Goal: Task Accomplishment & Management: Use online tool/utility

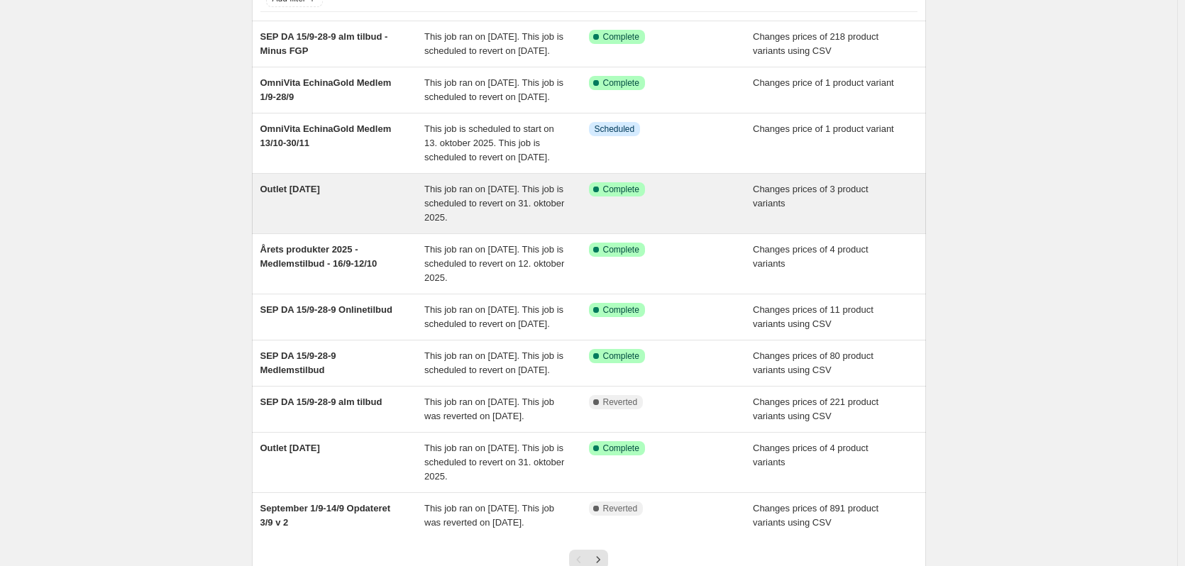
scroll to position [142, 0]
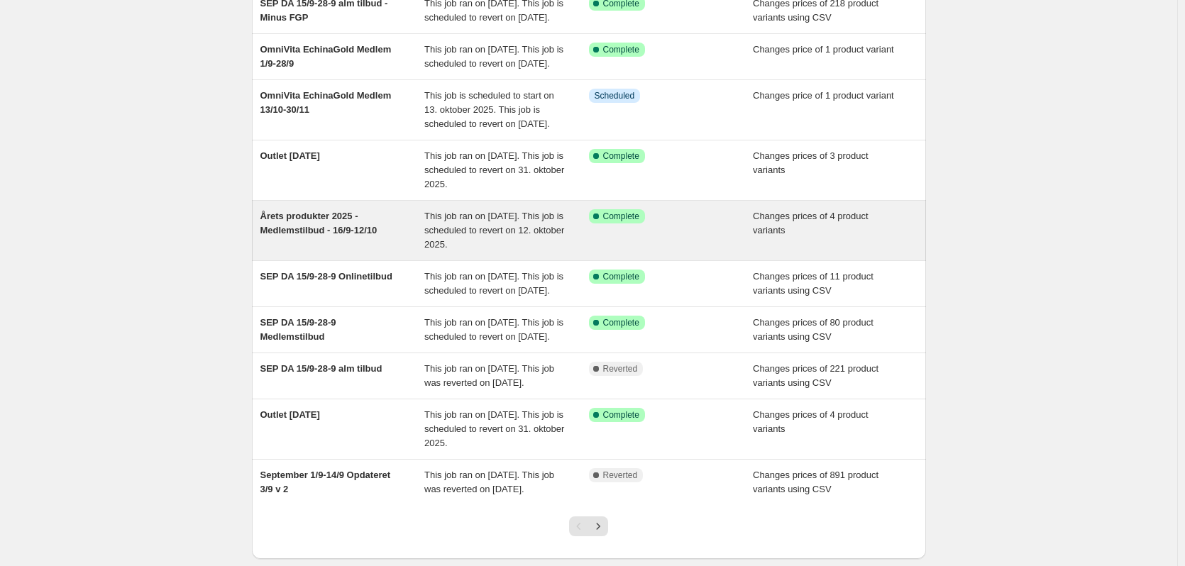
click at [394, 252] on div "Årets produkter 2025 - Medlemstilbud - 16/9-12/10" at bounding box center [342, 230] width 165 height 43
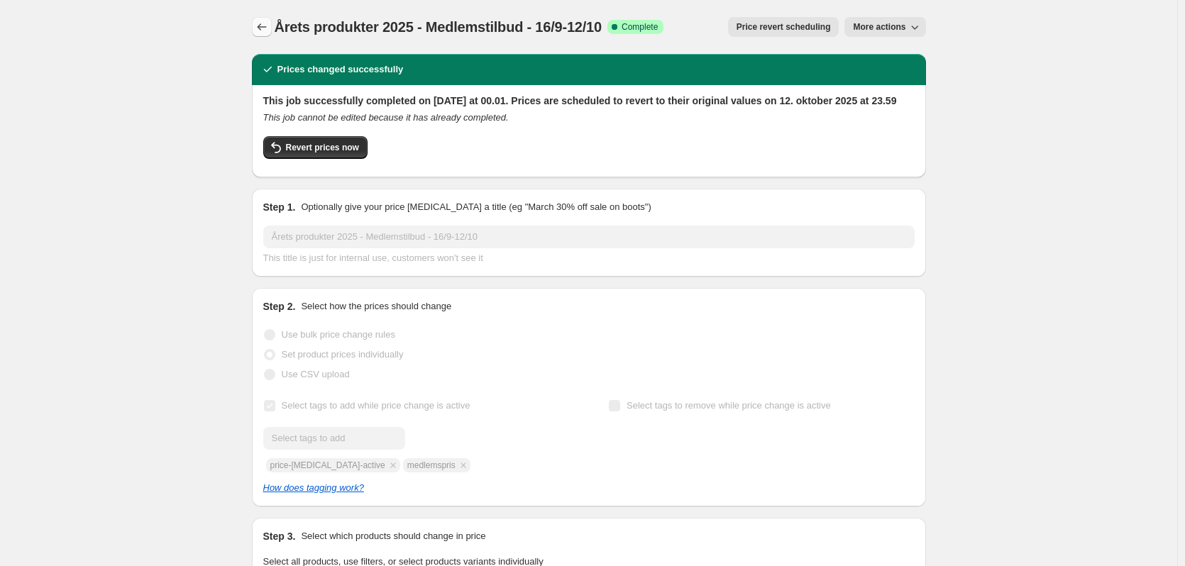
click at [269, 28] on icon "Price change jobs" at bounding box center [262, 27] width 14 height 14
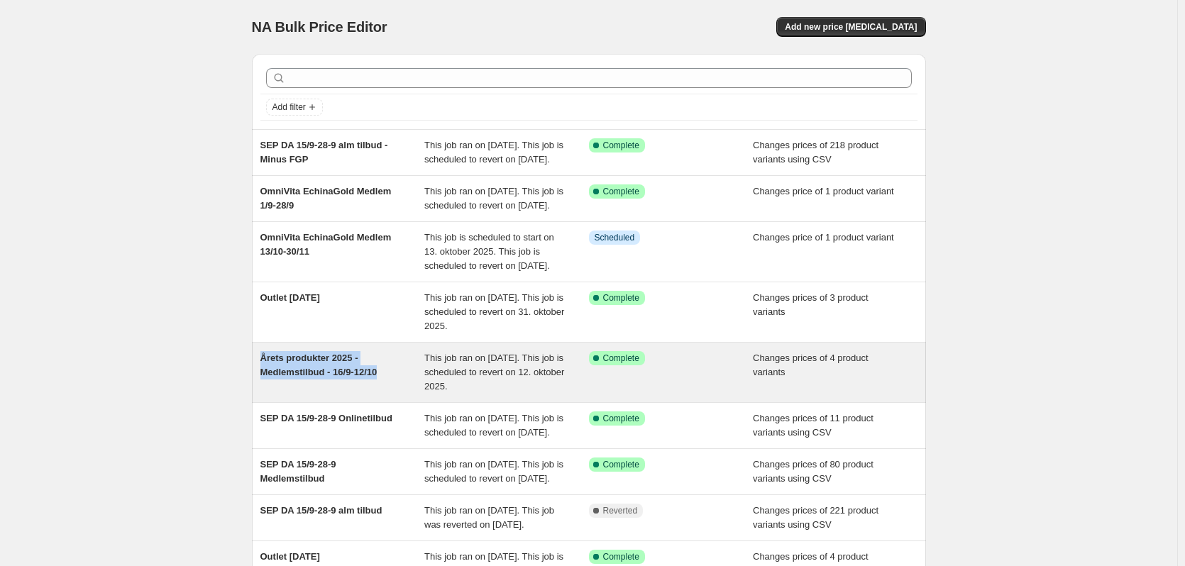
drag, startPoint x: 391, startPoint y: 415, endPoint x: 262, endPoint y: 402, distance: 129.1
click at [262, 402] on div "Årets produkter 2025 - Medlemstilbud - 16/9-12/10 This job ran on [DATE]. This …" at bounding box center [589, 373] width 674 height 60
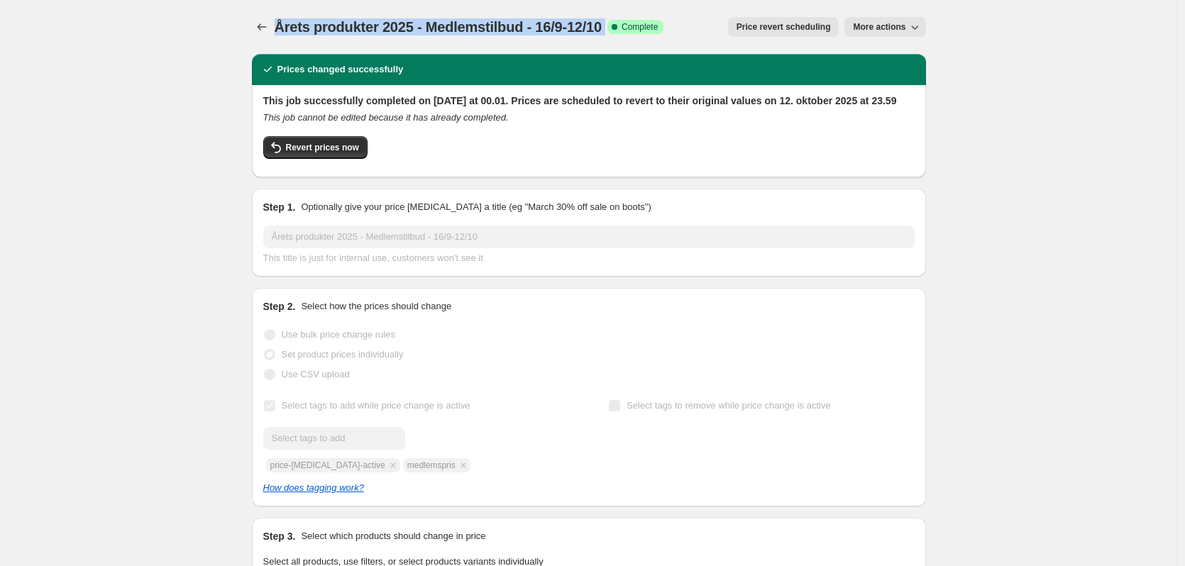
drag, startPoint x: 620, startPoint y: 26, endPoint x: 279, endPoint y: 31, distance: 341.3
click at [280, 29] on div "Årets produkter 2025 - Medlemstilbud - 16/9-12/10 Success Complete Complete" at bounding box center [469, 27] width 389 height 20
copy div "Årets produkter 2025 - Medlemstilbud - 16/9-12/10 Success Complete"
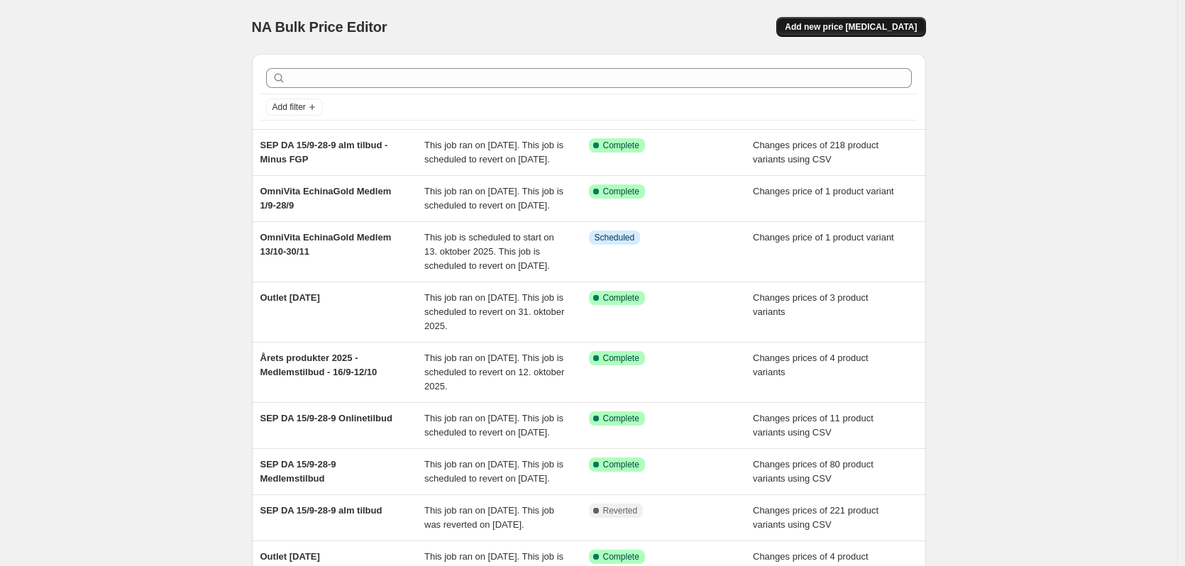
click at [898, 22] on span "Add new price [MEDICAL_DATA]" at bounding box center [851, 26] width 132 height 11
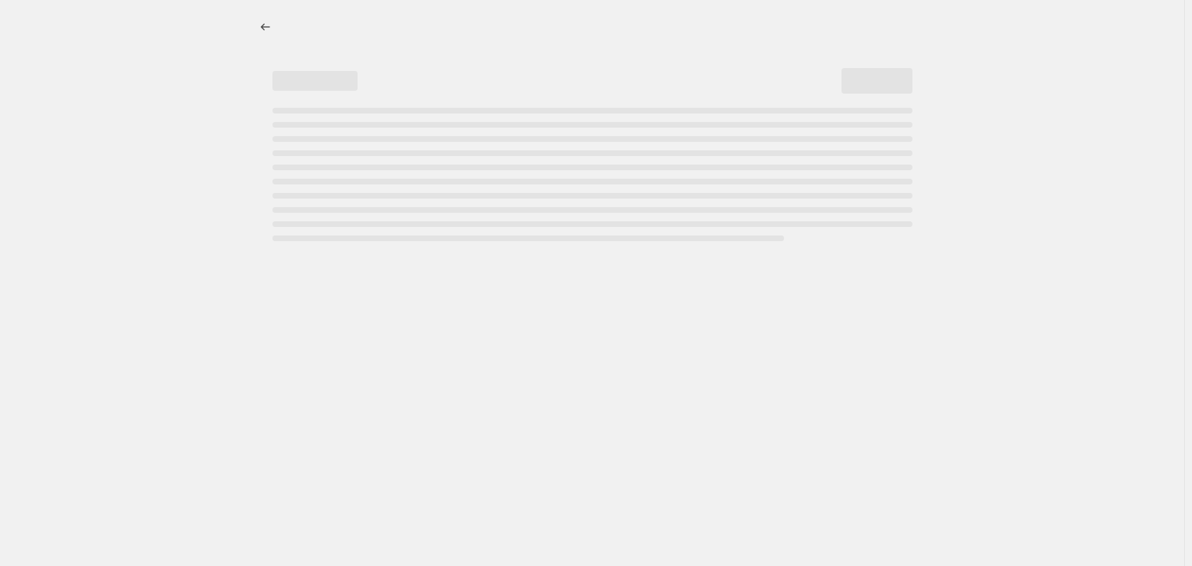
select select "percentage"
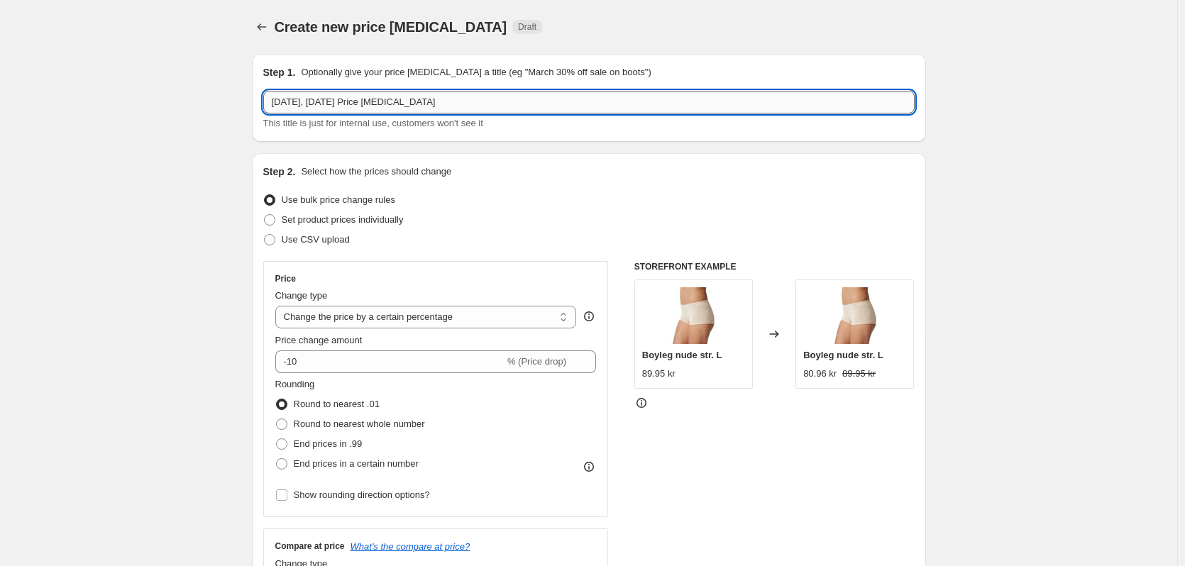
click at [338, 101] on input "[DATE], [DATE] Price [MEDICAL_DATA]" at bounding box center [588, 102] width 651 height 23
click at [339, 101] on input "[DATE], [DATE] Price [MEDICAL_DATA]" at bounding box center [588, 102] width 651 height 23
paste input "Årets produkter 2025 - Medlemstilbud - 16/9-12/10 Success Complete"
type input "Årets produkter 2025 - Medlemstilbud - 16/9-12/10 Magnesium"
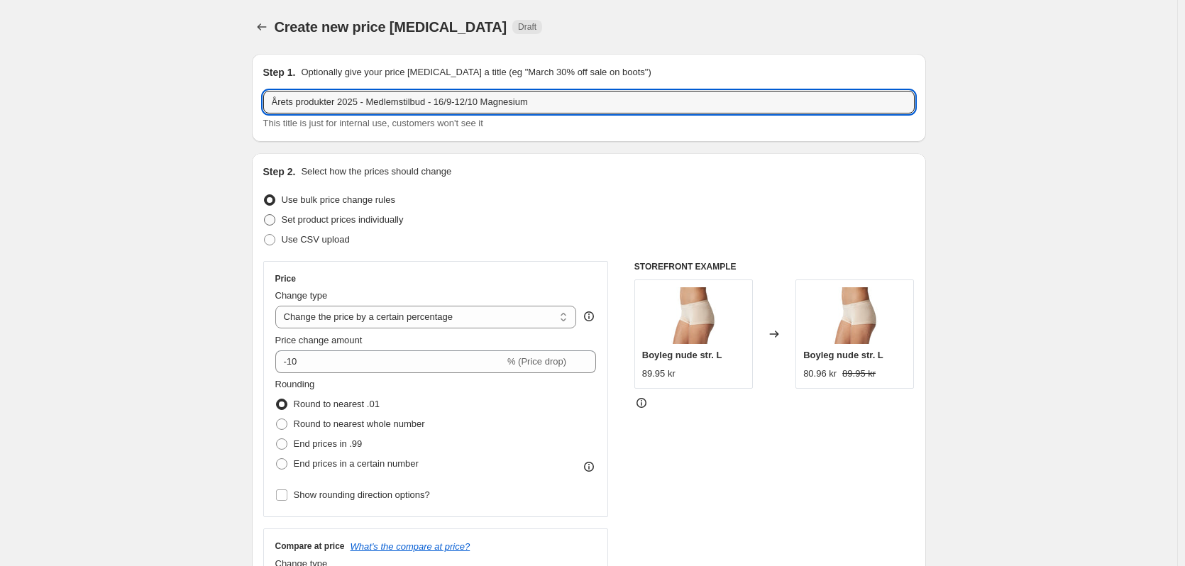
click at [353, 223] on span "Set product prices individually" at bounding box center [343, 219] width 122 height 11
click at [265, 215] on input "Set product prices individually" at bounding box center [264, 214] width 1 height 1
radio input "true"
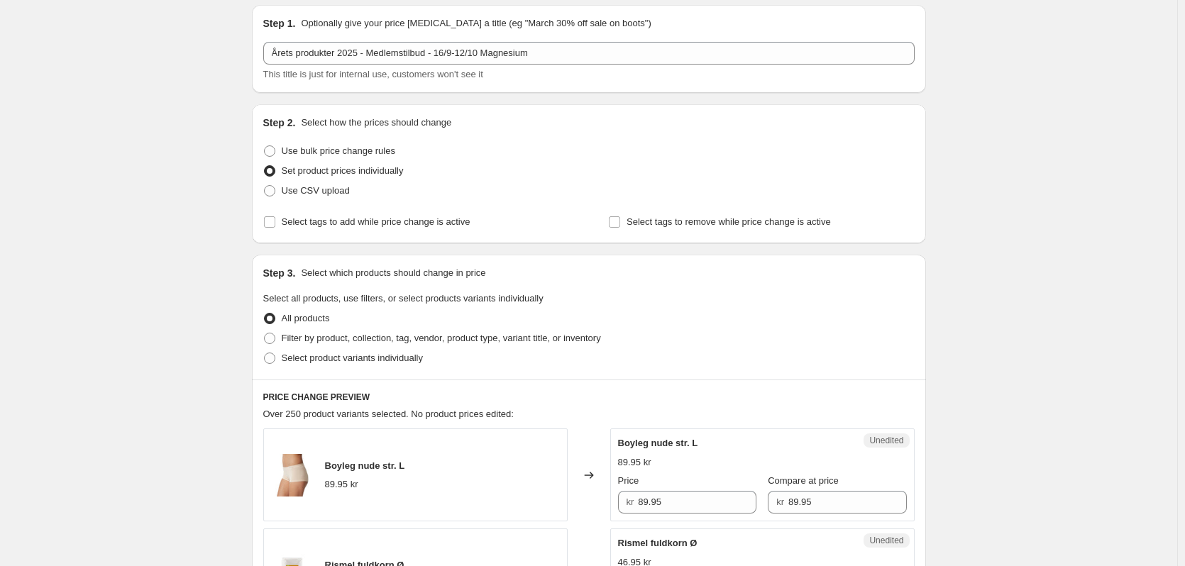
scroll to position [71, 0]
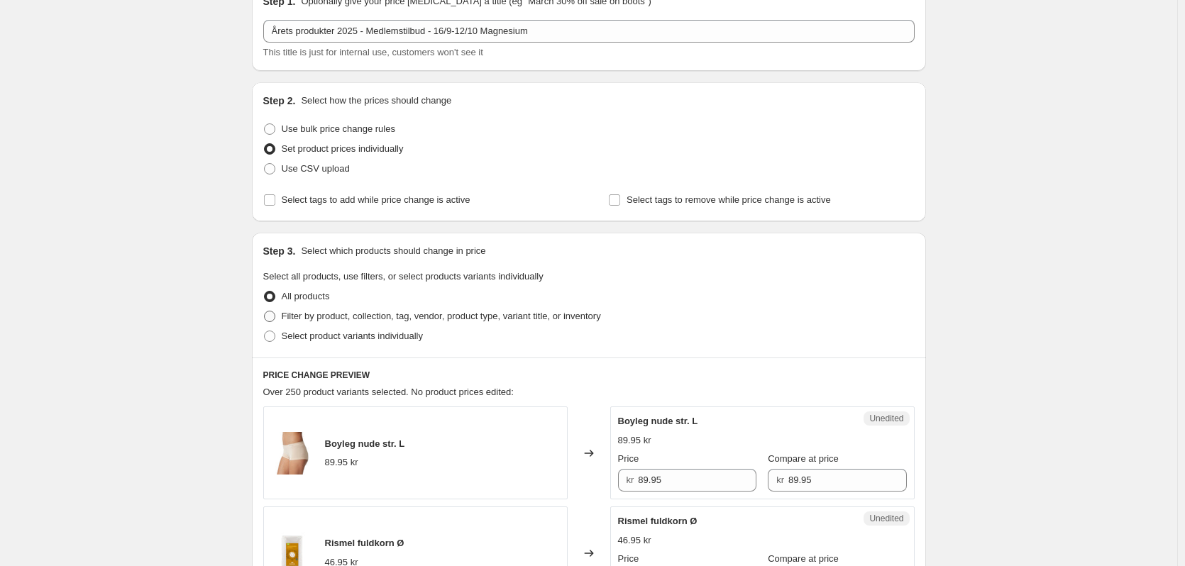
click at [321, 317] on span "Filter by product, collection, tag, vendor, product type, variant title, or inv…" at bounding box center [441, 316] width 319 height 11
click at [265, 311] on input "Filter by product, collection, tag, vendor, product type, variant title, or inv…" at bounding box center [264, 311] width 1 height 1
radio input "true"
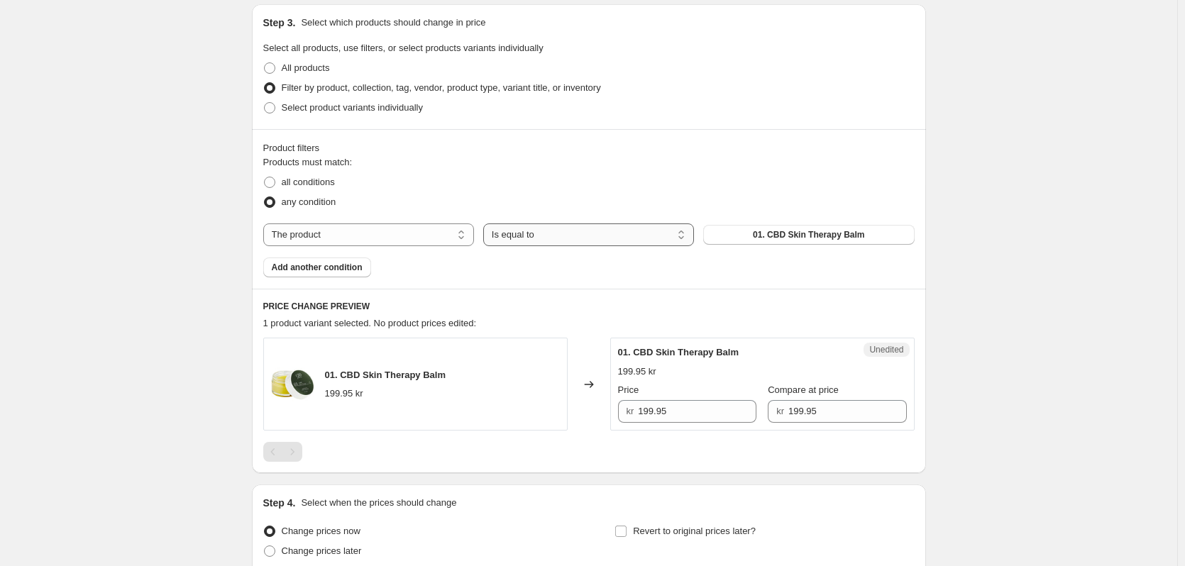
scroll to position [284, 0]
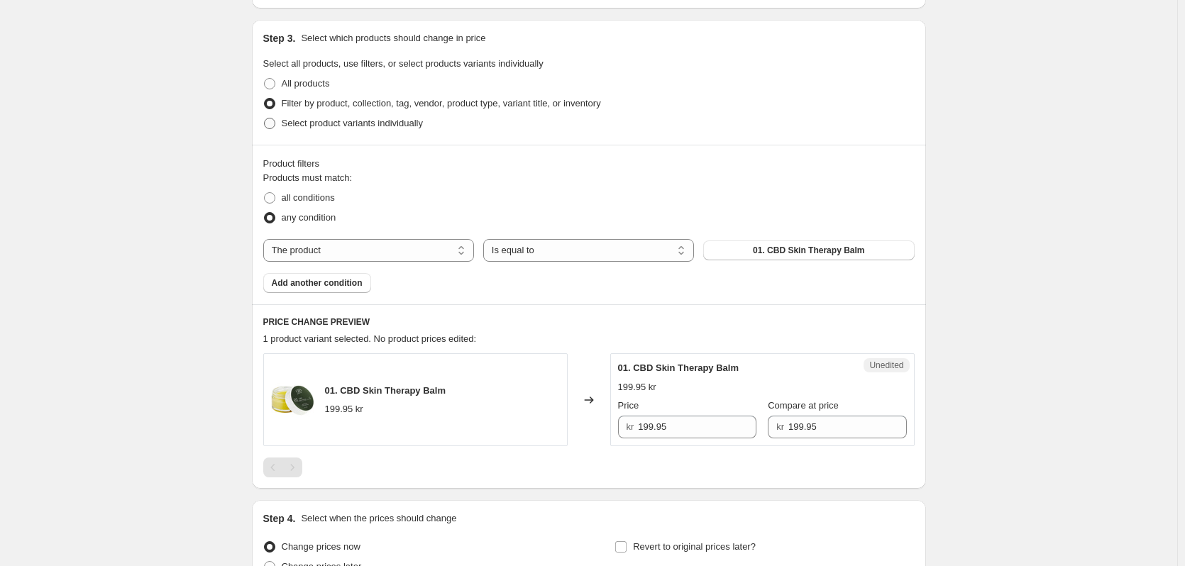
click at [329, 125] on span "Select product variants individually" at bounding box center [352, 123] width 141 height 11
click at [265, 118] on input "Select product variants individually" at bounding box center [264, 118] width 1 height 1
radio input "true"
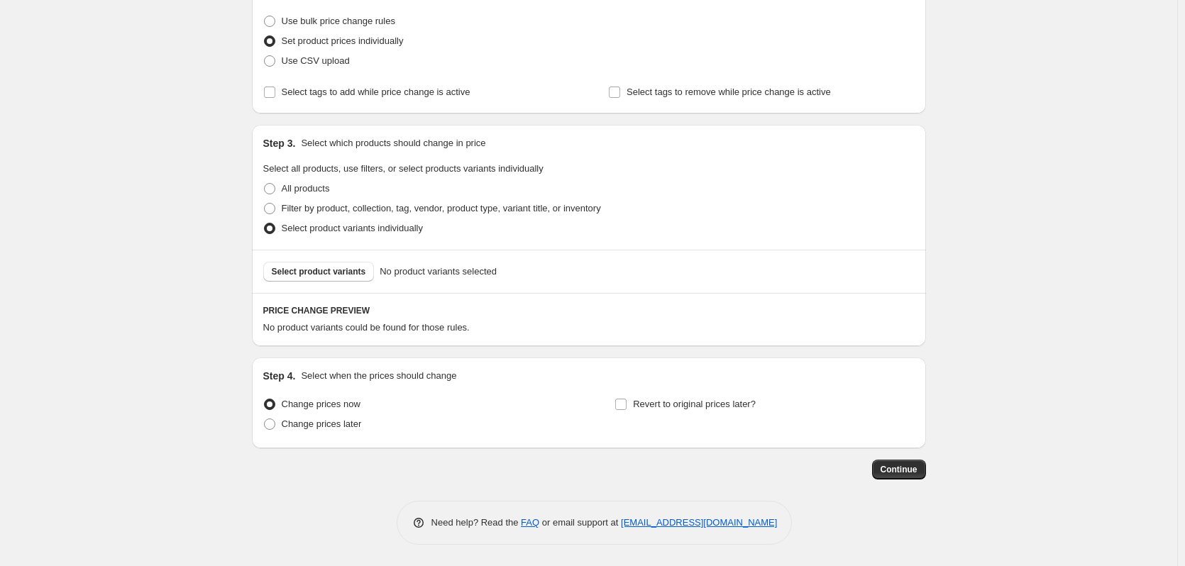
scroll to position [179, 0]
click at [294, 253] on div "Select product variants No product variants selected" at bounding box center [589, 271] width 674 height 43
click at [296, 270] on span "Select product variants" at bounding box center [319, 271] width 94 height 11
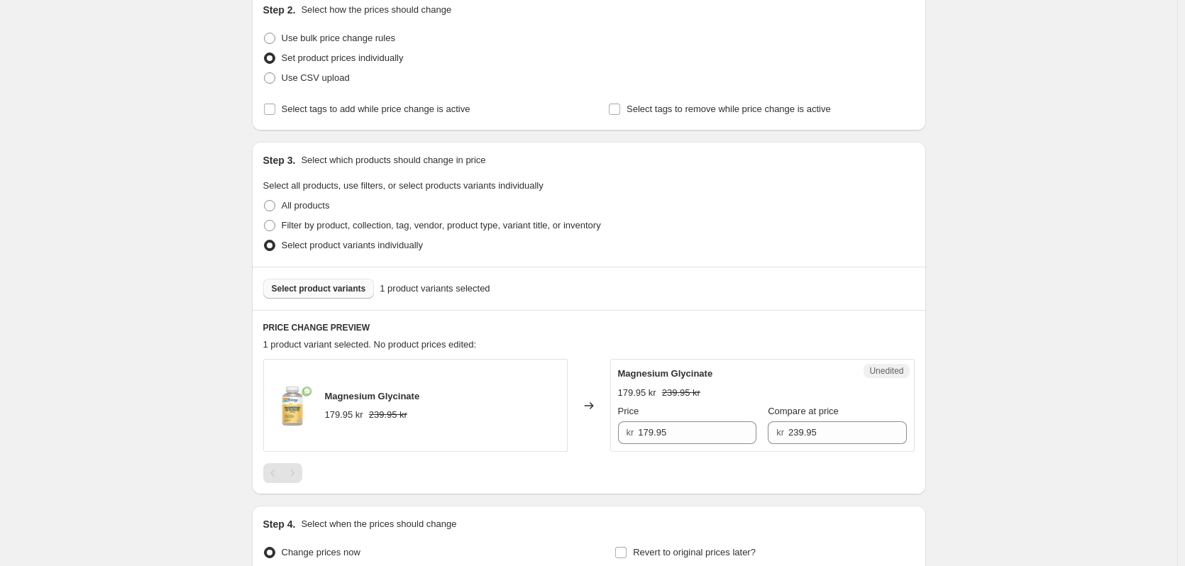
scroll to position [168, 0]
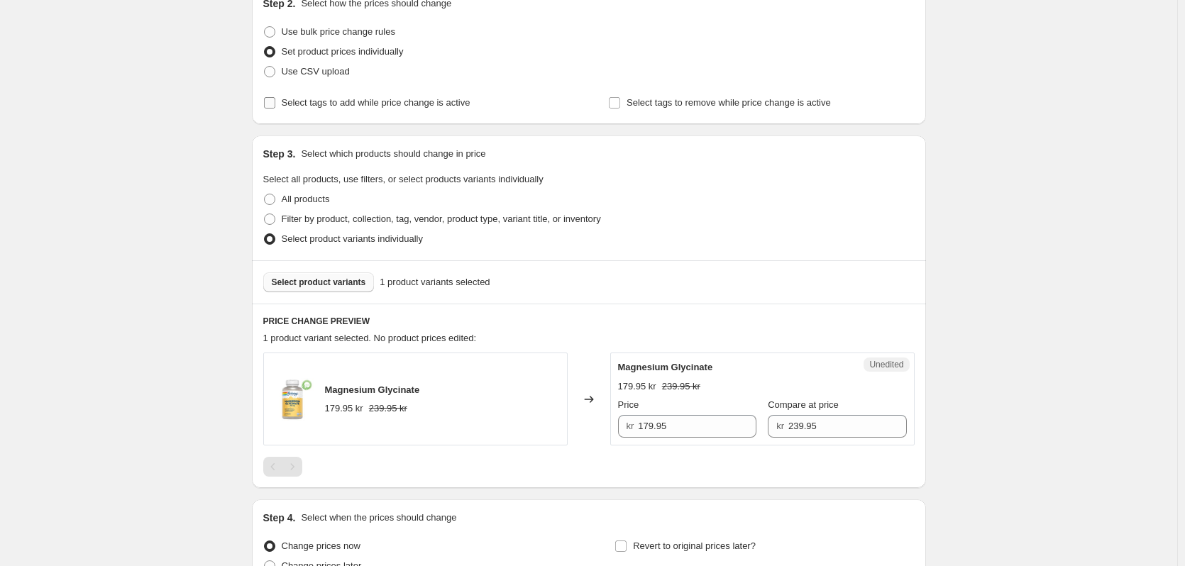
click at [399, 103] on span "Select tags to add while price change is active" at bounding box center [376, 102] width 189 height 11
click at [275, 103] on input "Select tags to add while price change is active" at bounding box center [269, 102] width 11 height 11
checkbox input "true"
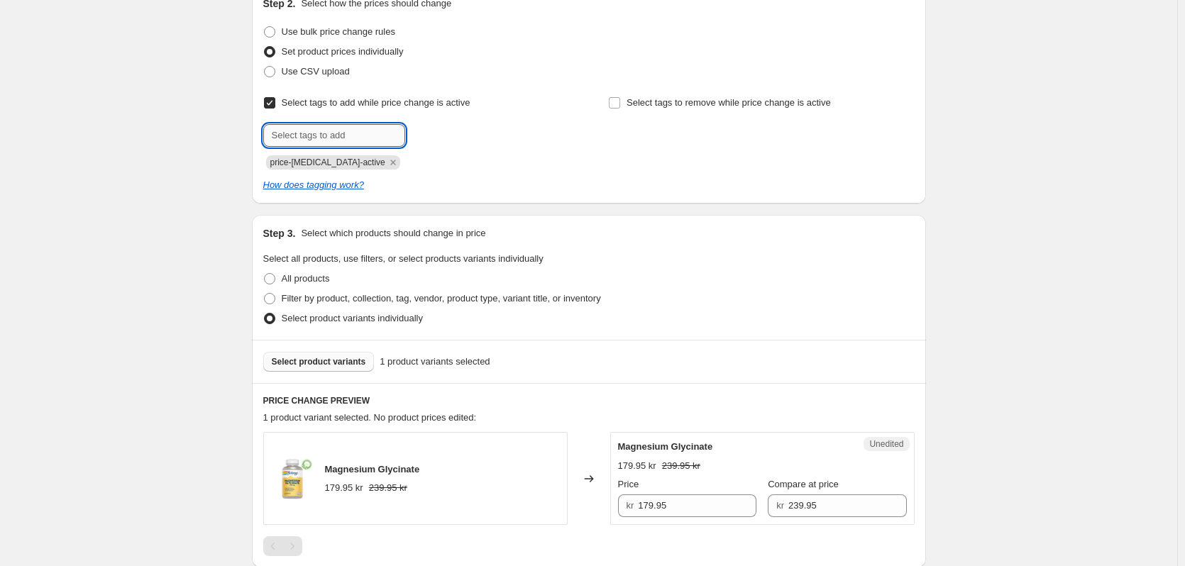
click at [367, 140] on input "text" at bounding box center [334, 135] width 142 height 23
type input "medlemspris"
click at [425, 130] on b "Add" at bounding box center [425, 134] width 16 height 10
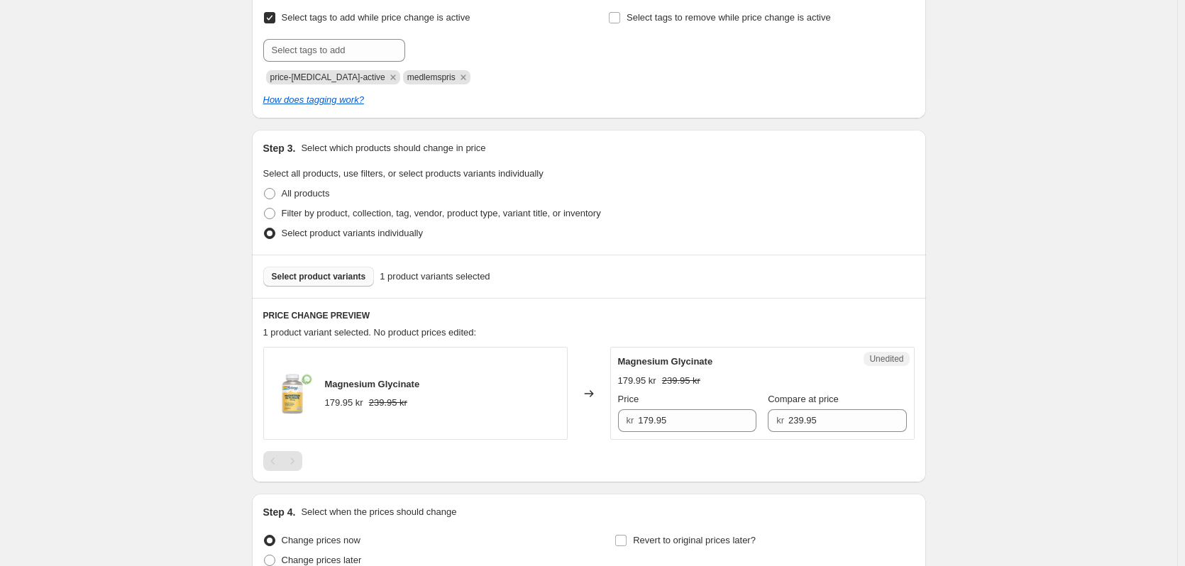
scroll to position [310, 0]
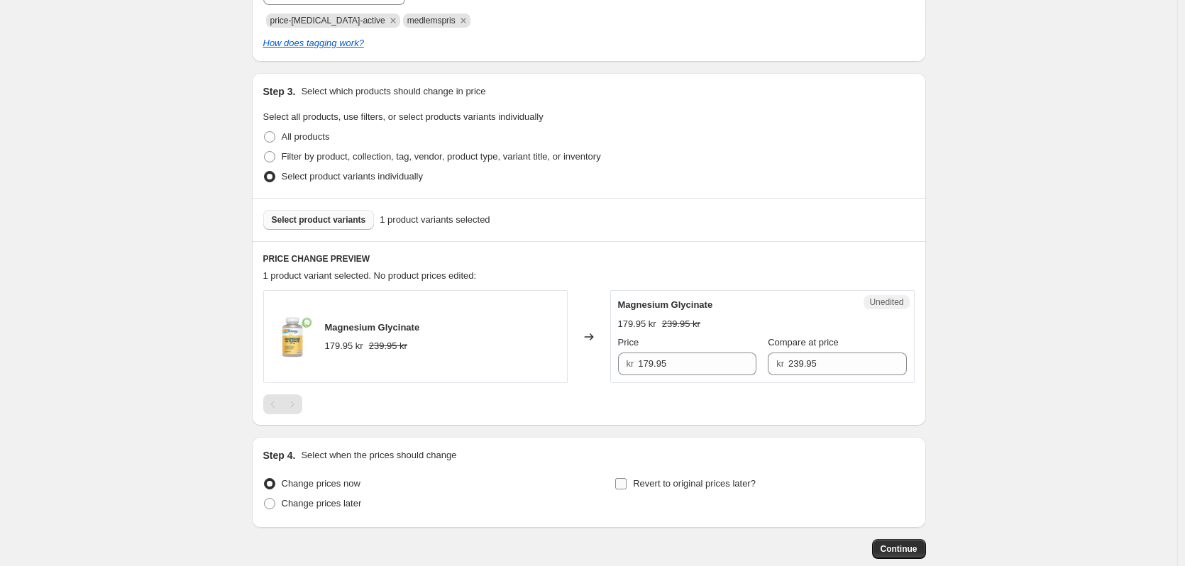
click at [625, 485] on input "Revert to original prices later?" at bounding box center [620, 483] width 11 height 11
checkbox input "true"
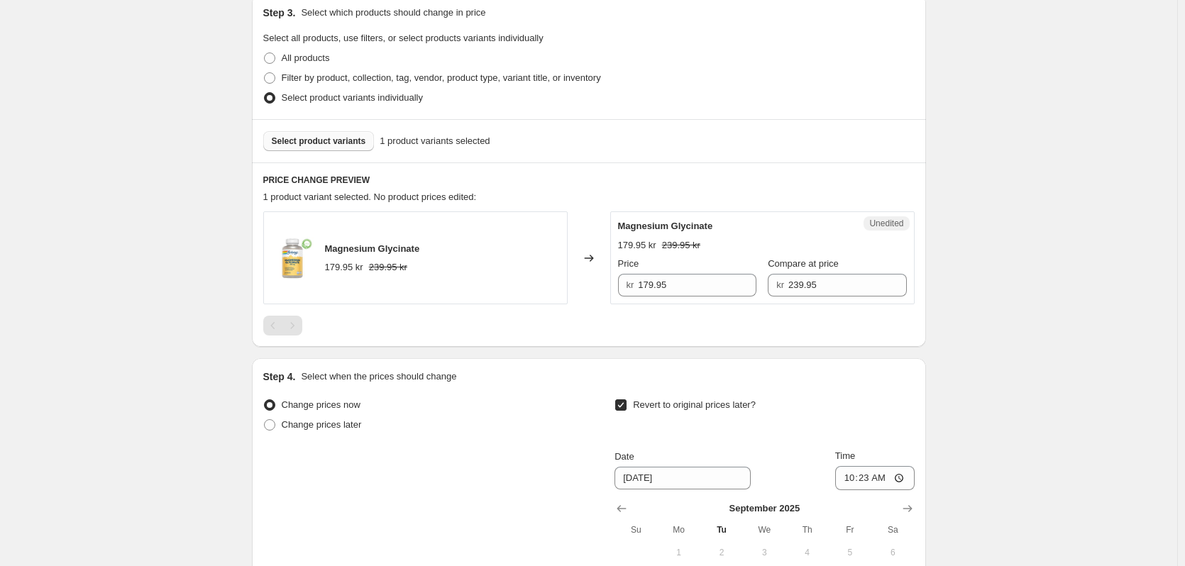
scroll to position [594, 0]
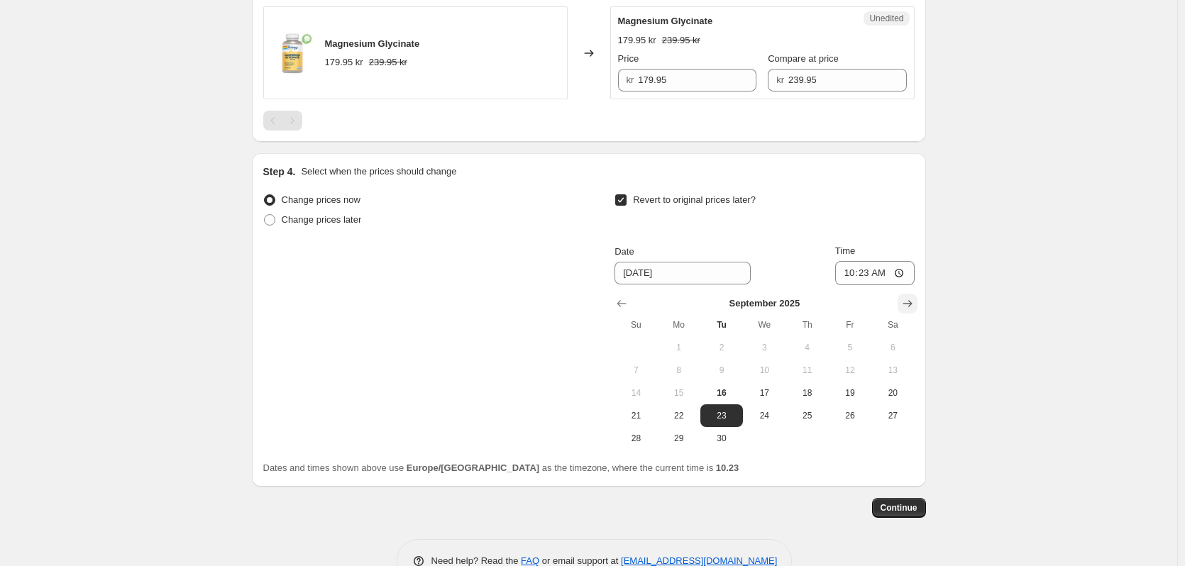
click at [904, 303] on icon "Show next month, October 2025" at bounding box center [907, 304] width 14 height 14
click at [637, 391] on span "12" at bounding box center [635, 392] width 31 height 11
type input "[DATE]"
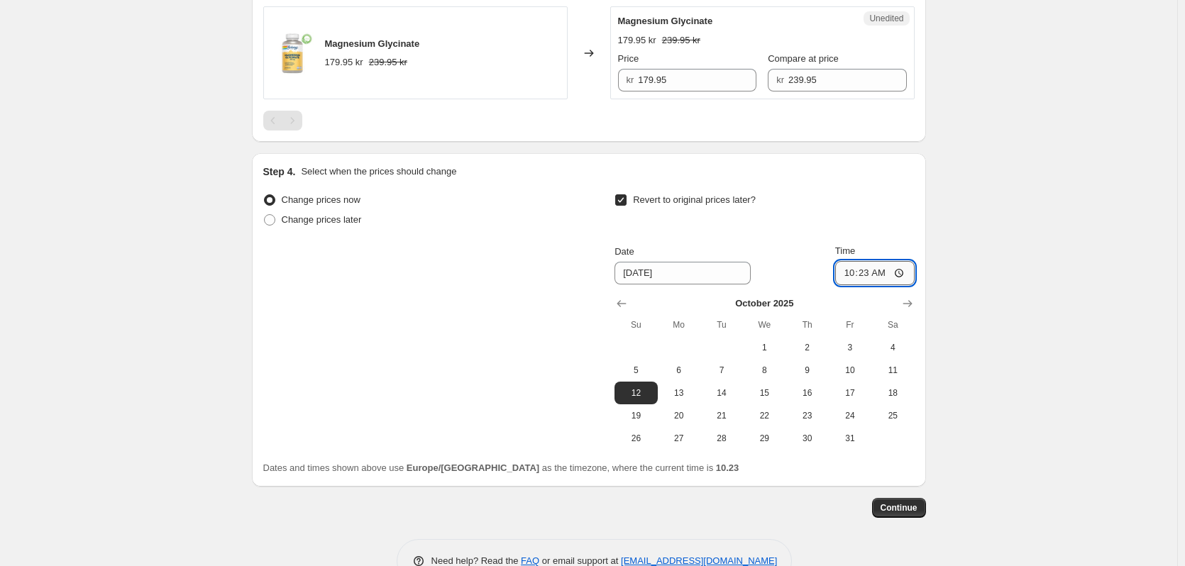
click at [866, 272] on input "10:23" at bounding box center [874, 273] width 79 height 24
type input "23:59"
click at [1054, 226] on div "Create new price [MEDICAL_DATA]. This page is ready Create new price [MEDICAL_D…" at bounding box center [588, 5] width 1177 height 1198
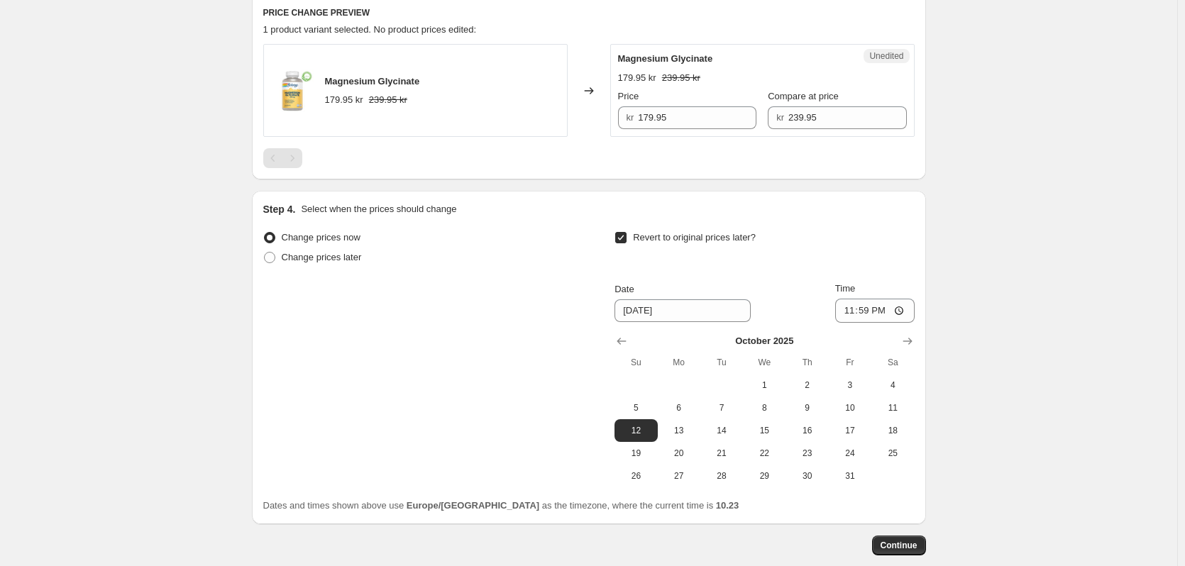
scroll to position [632, 0]
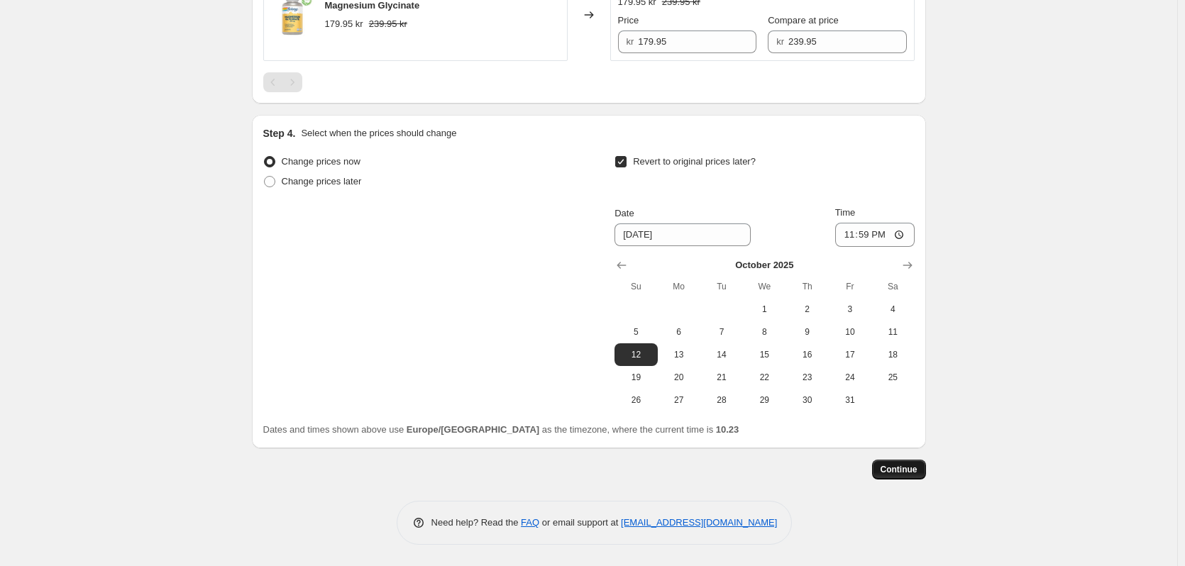
click at [897, 460] on button "Continue" at bounding box center [899, 470] width 54 height 20
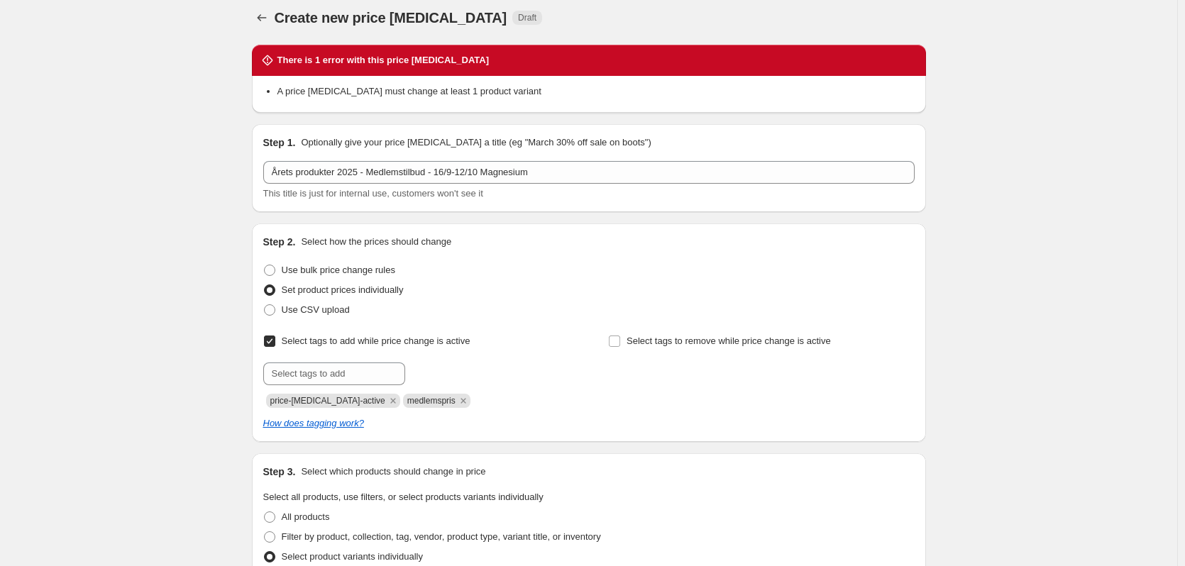
scroll to position [0, 0]
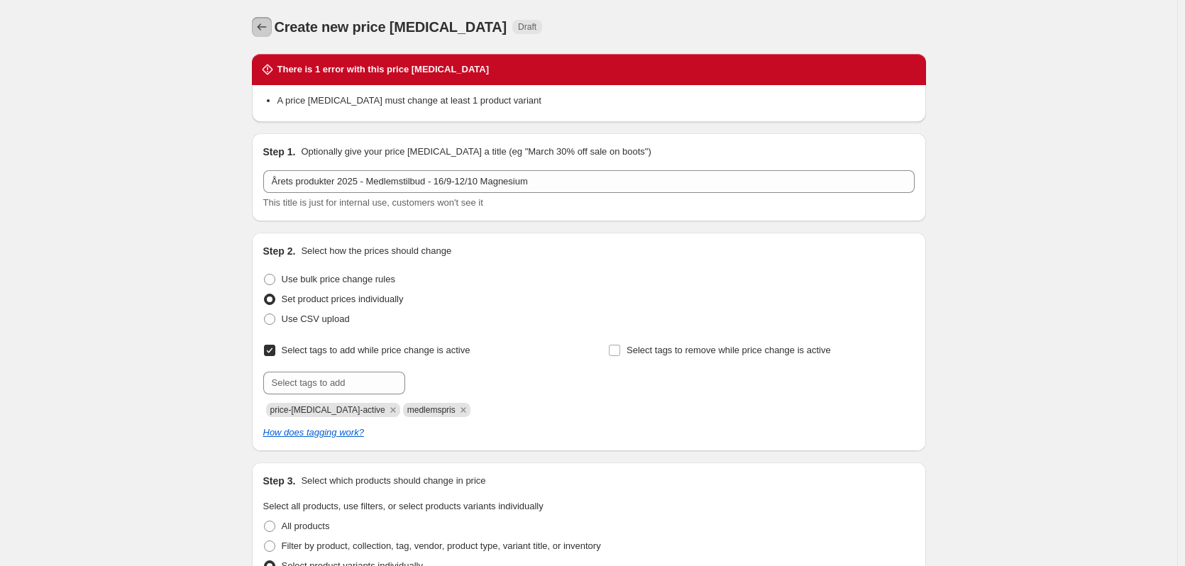
click at [258, 26] on icon "Price change jobs" at bounding box center [262, 27] width 14 height 14
